Goal: Navigation & Orientation: Find specific page/section

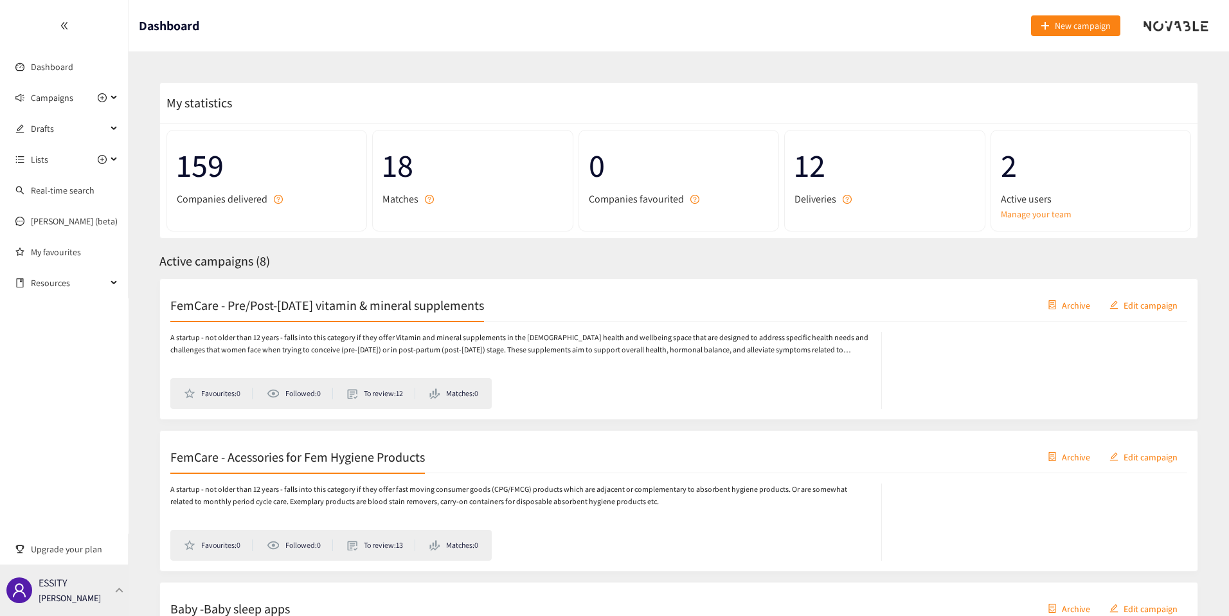
click at [96, 597] on p "[PERSON_NAME]" at bounding box center [70, 598] width 62 height 14
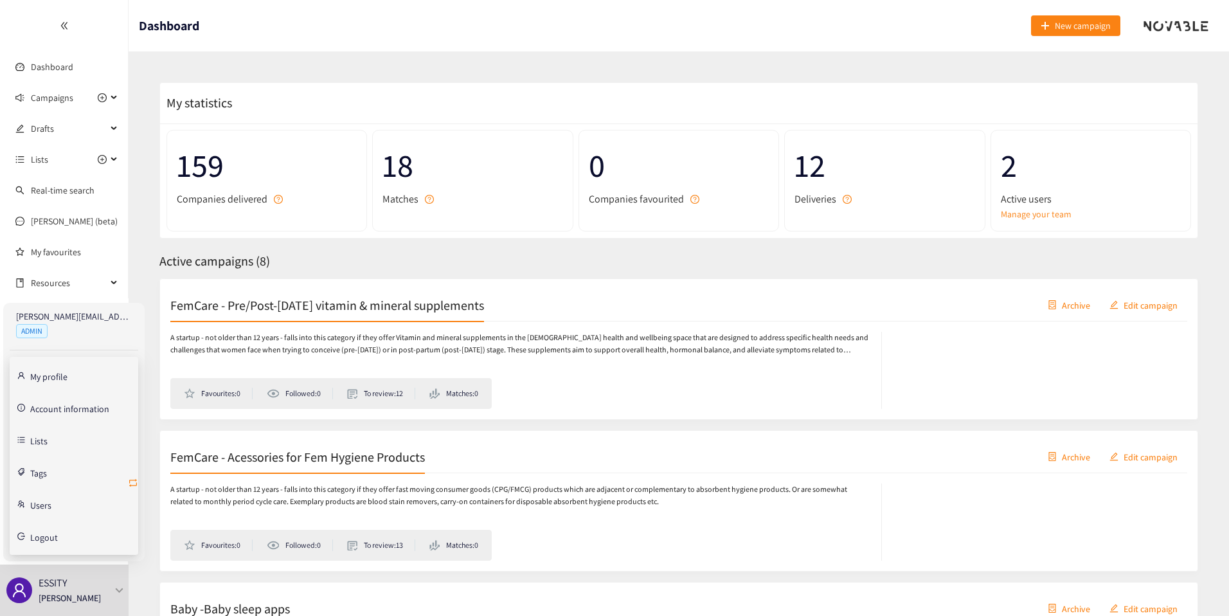
click at [132, 479] on icon "retweet" at bounding box center [133, 483] width 8 height 8
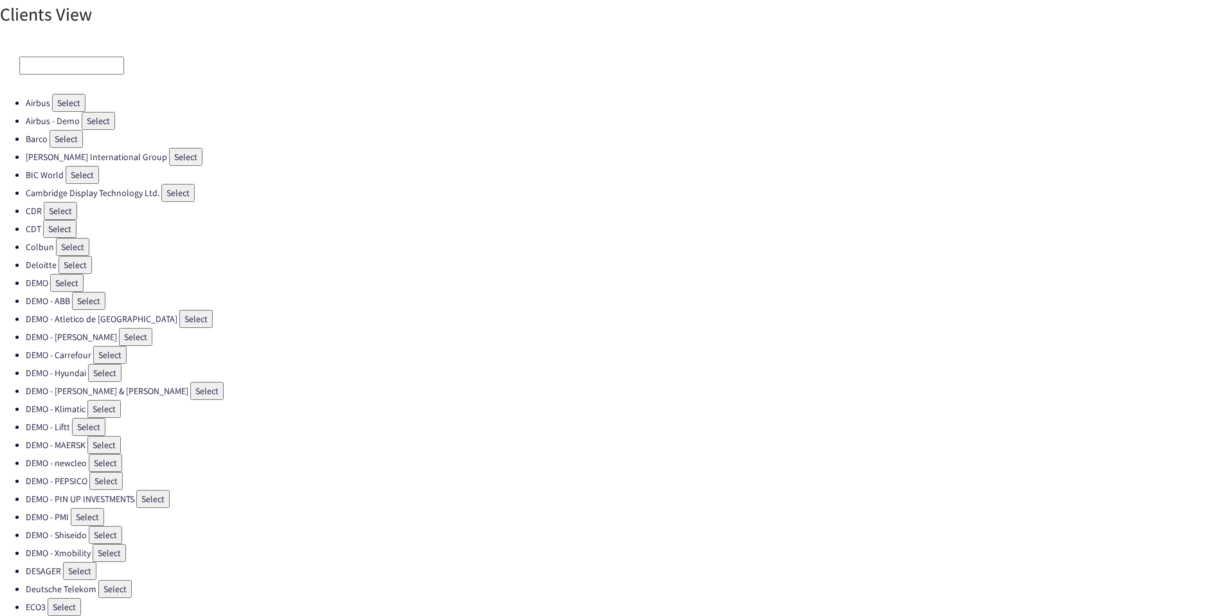
click at [64, 61] on input at bounding box center [71, 66] width 105 height 18
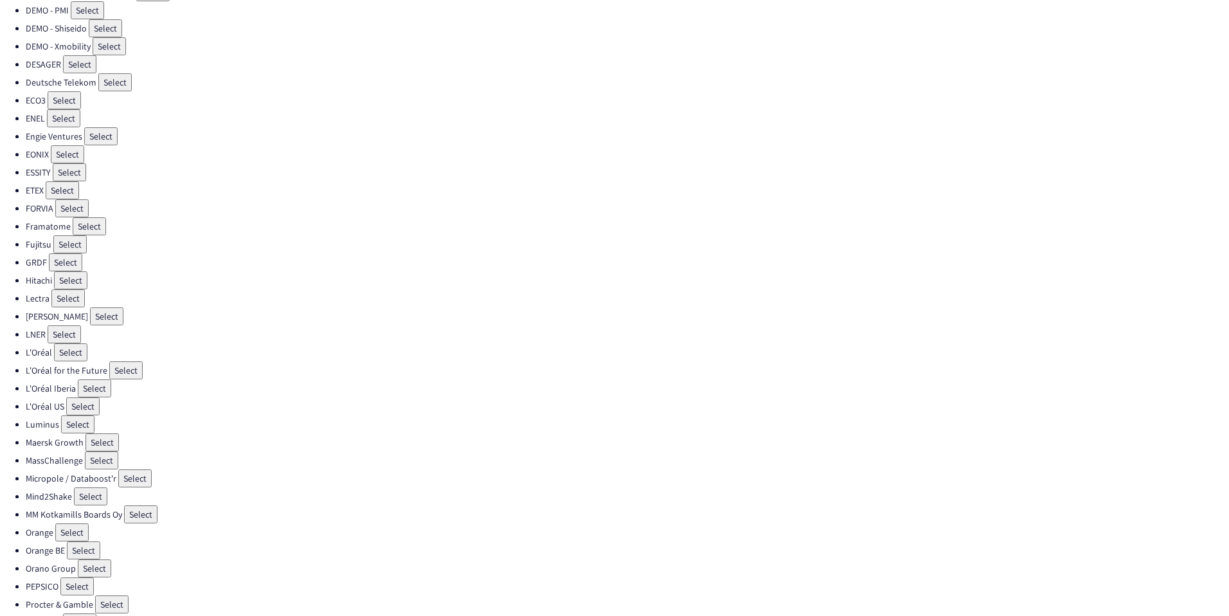
scroll to position [507, 0]
click at [69, 352] on button "Select" at bounding box center [70, 352] width 33 height 18
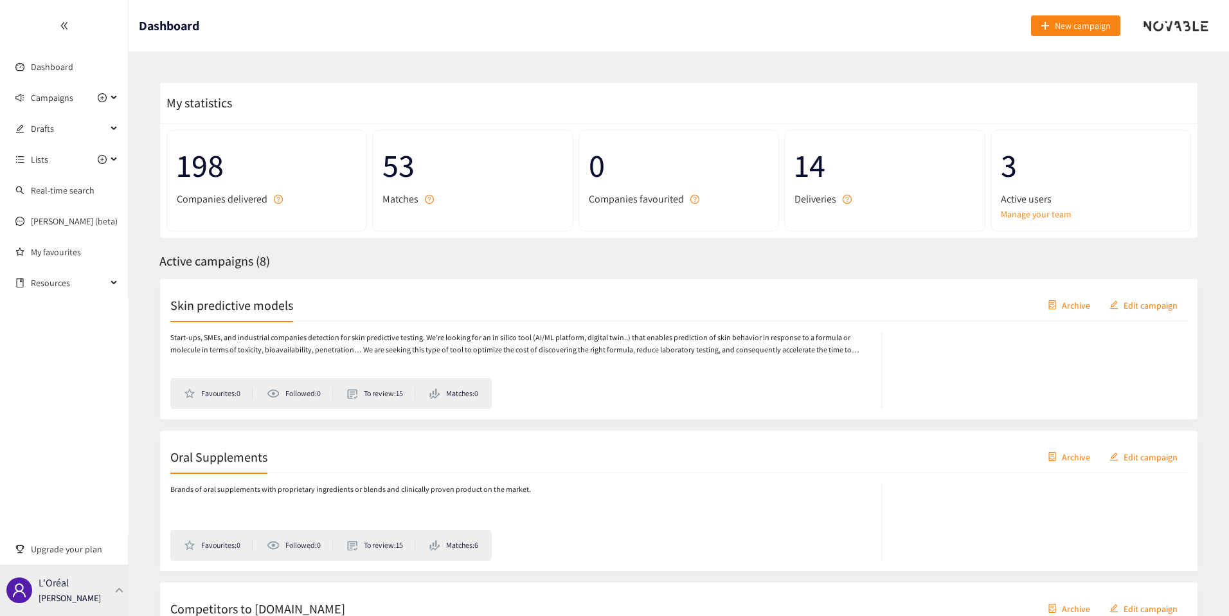
click at [106, 594] on div "L'Oréal [PERSON_NAME]" at bounding box center [64, 589] width 129 height 51
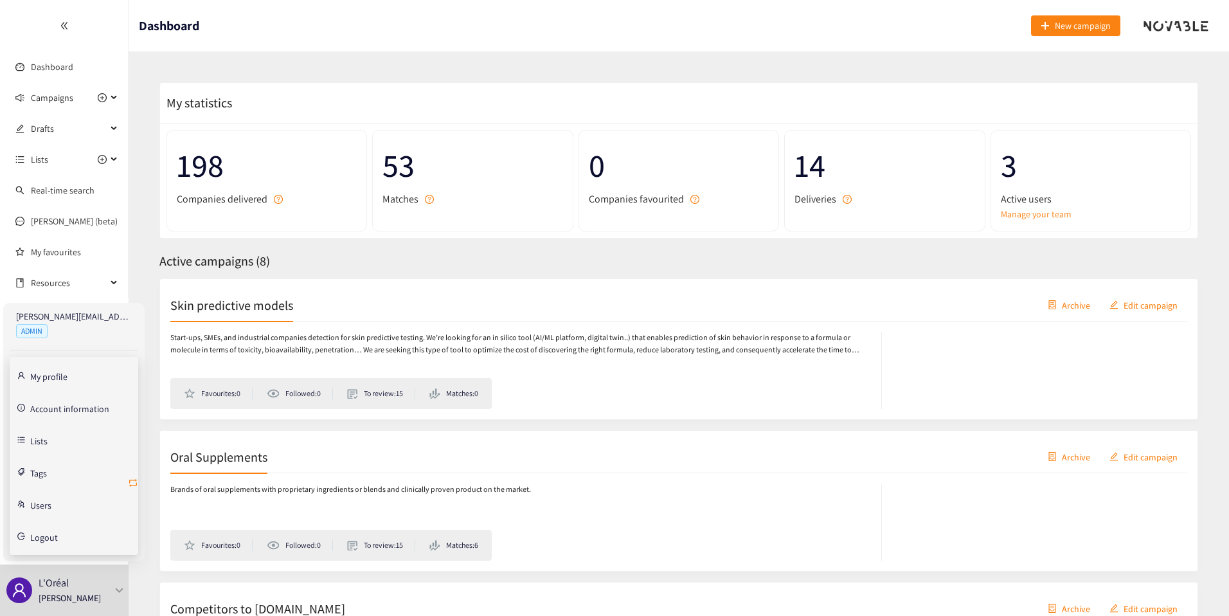
click at [130, 483] on icon "retweet" at bounding box center [133, 483] width 10 height 10
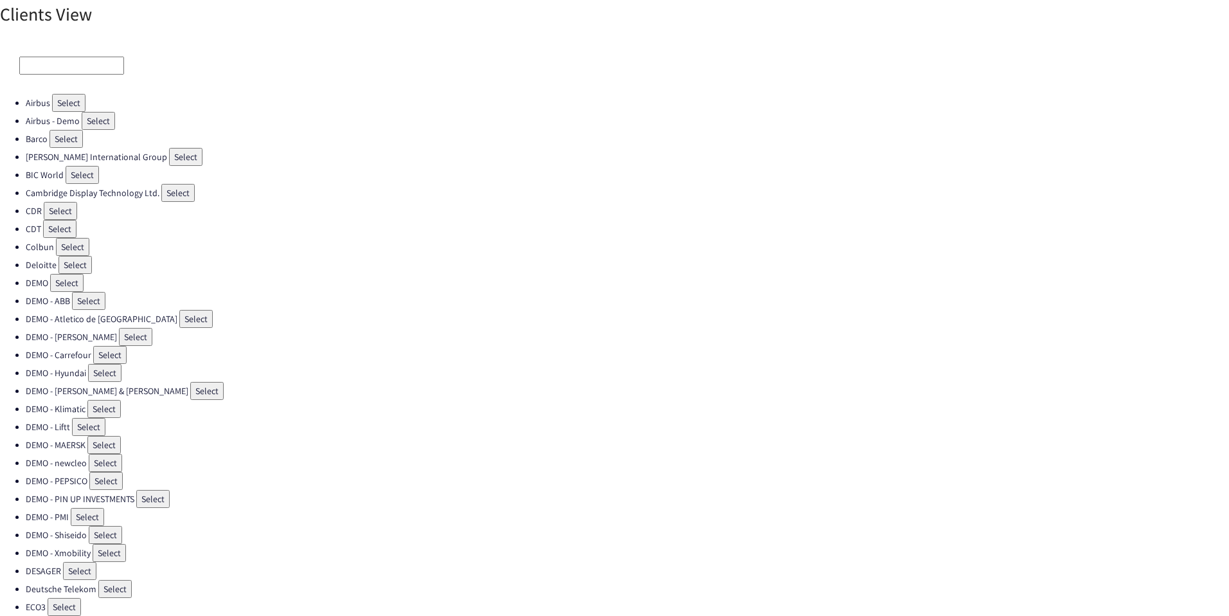
click at [70, 66] on input at bounding box center [71, 66] width 105 height 18
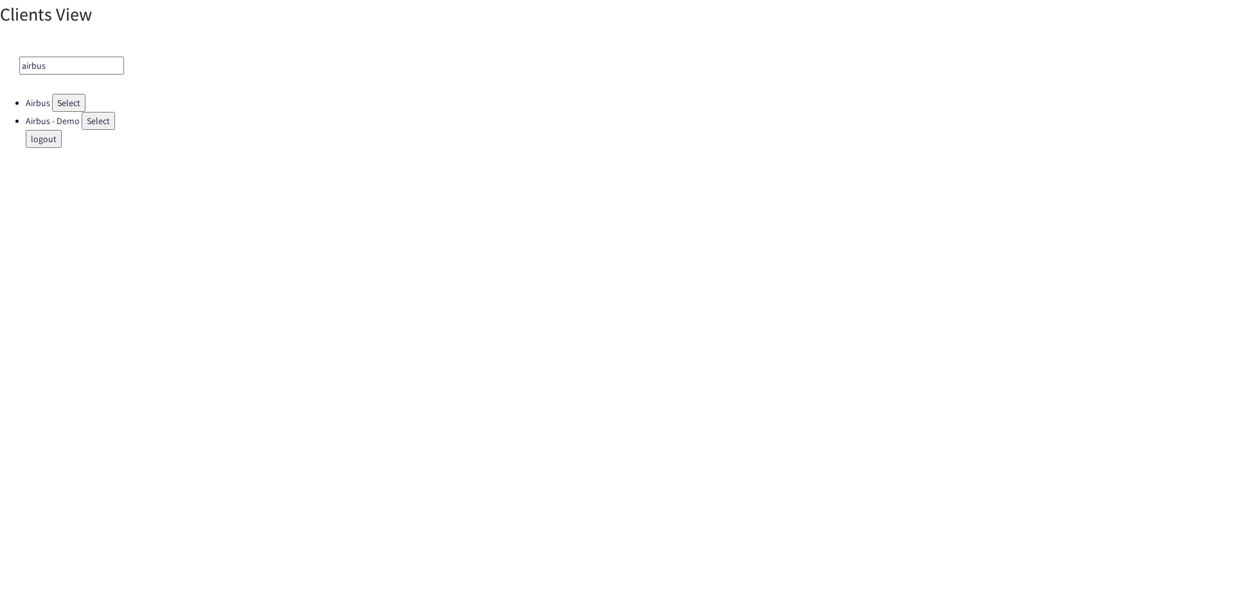
type input "airbus"
click at [68, 100] on button "Select" at bounding box center [68, 103] width 33 height 18
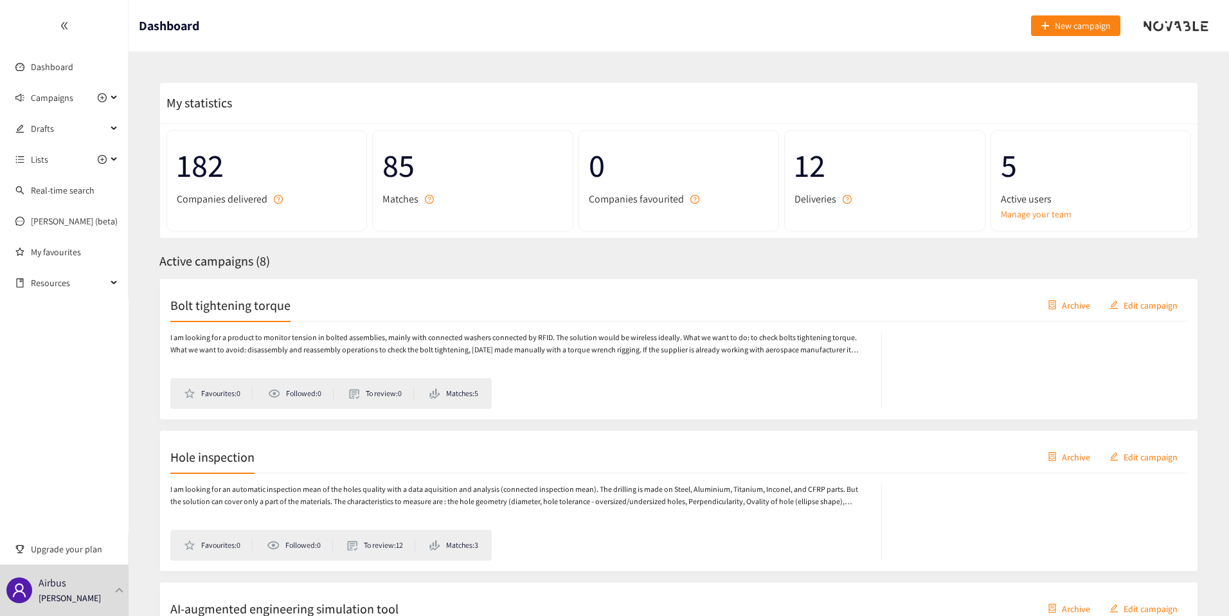
click at [55, 22] on div at bounding box center [64, 25] width 128 height 51
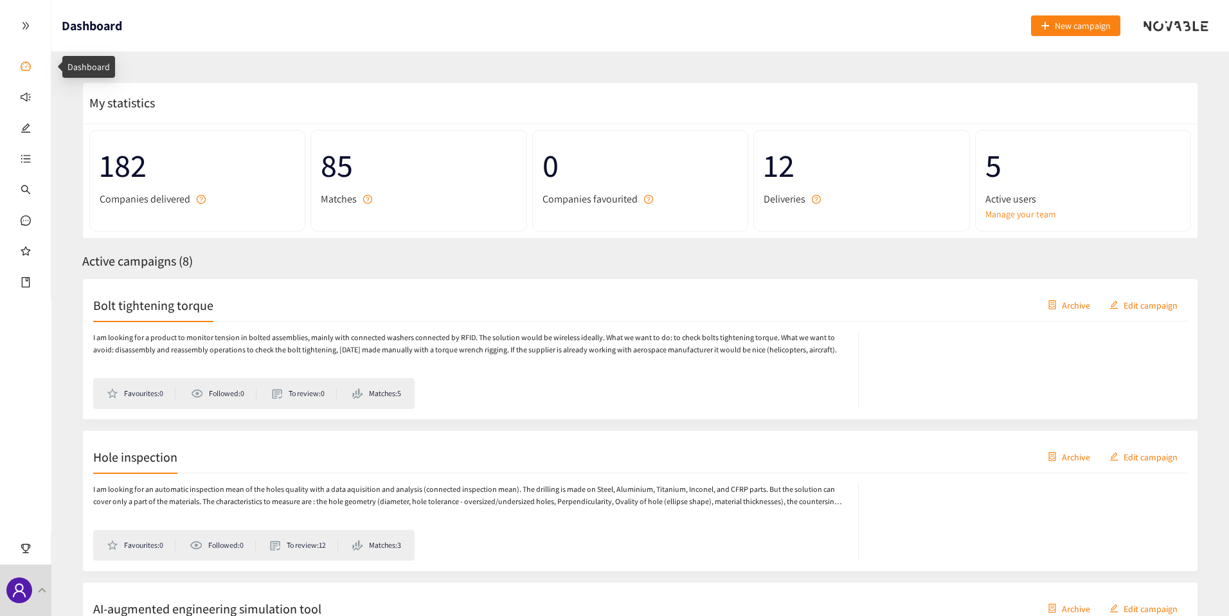
click at [37, 61] on link "Dashboard" at bounding box center [58, 67] width 42 height 12
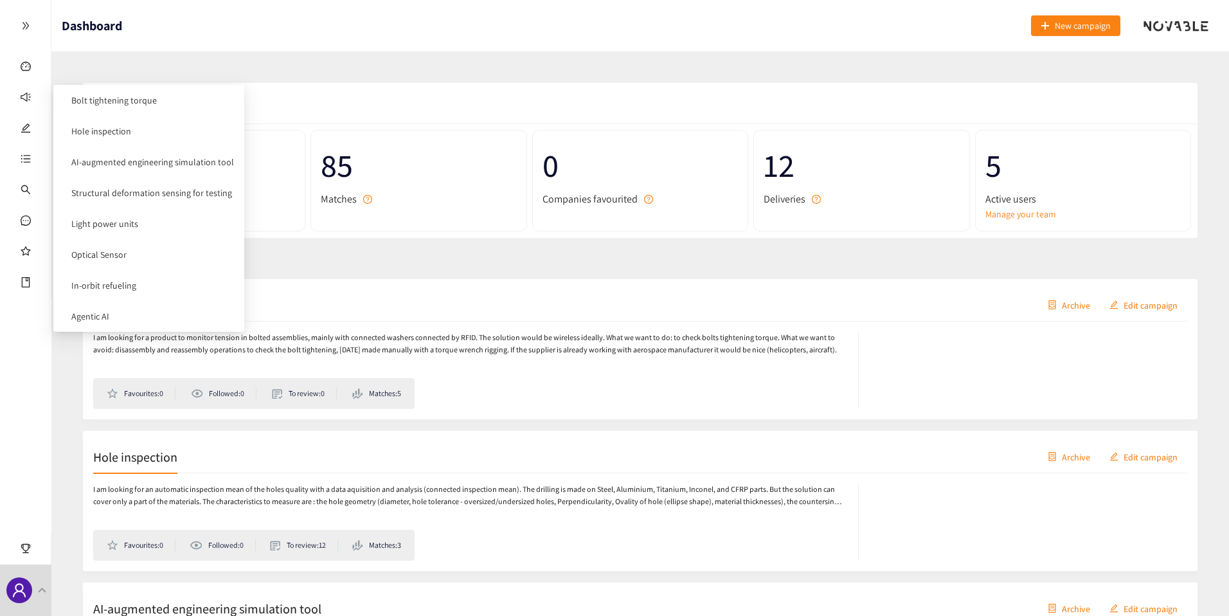
click at [14, 19] on div at bounding box center [25, 25] width 51 height 51
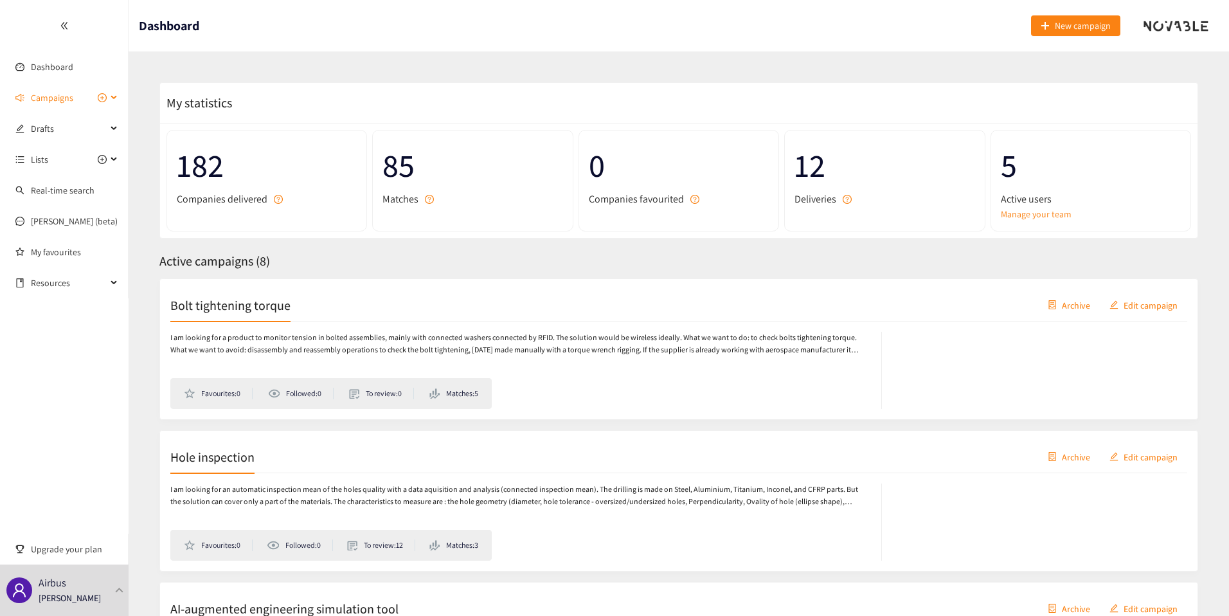
click at [47, 98] on span "Campaigns" at bounding box center [52, 98] width 42 height 26
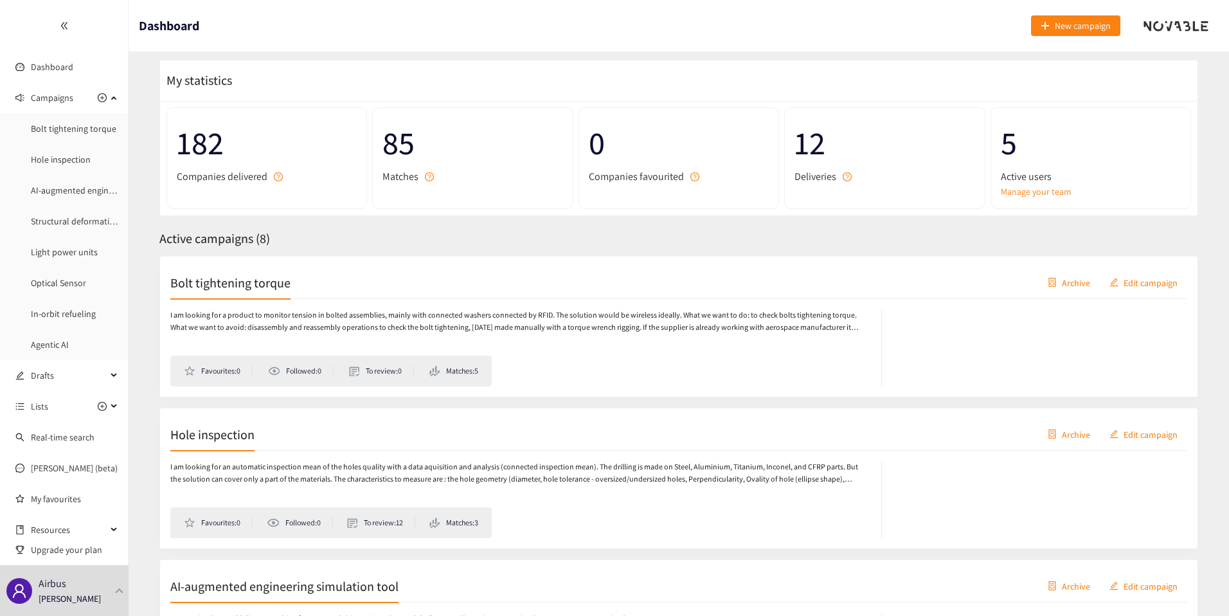
scroll to position [24, 0]
